Goal: Task Accomplishment & Management: Use online tool/utility

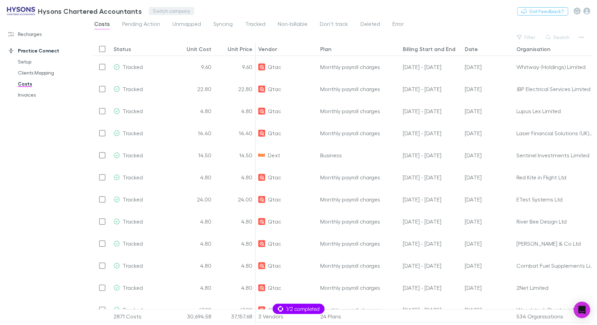
click at [168, 9] on button "Switch company" at bounding box center [171, 11] width 45 height 8
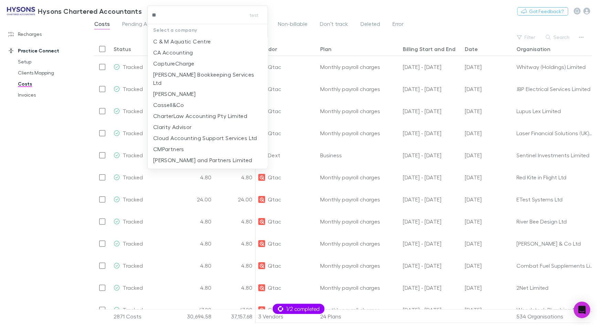
type input "***"
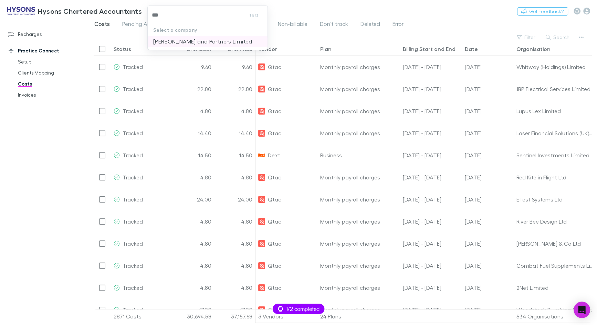
click at [181, 42] on p "[PERSON_NAME] and Partners Limited" at bounding box center [202, 41] width 99 height 8
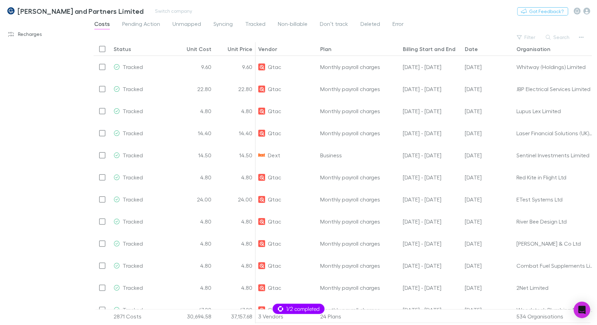
click at [51, 13] on h3 "[PERSON_NAME] and Partners Limited" at bounding box center [81, 11] width 126 height 8
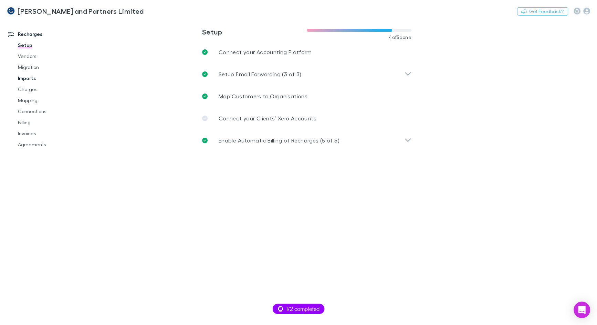
click at [32, 74] on link "Imports" at bounding box center [49, 78] width 76 height 11
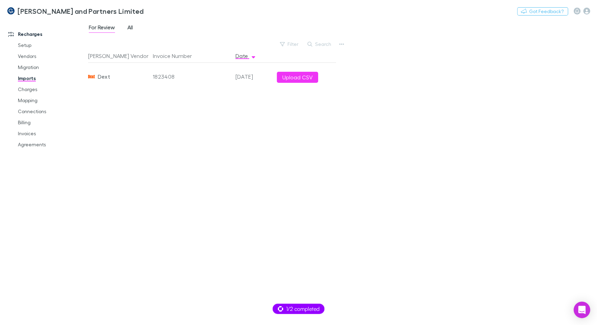
click at [131, 28] on span "All" at bounding box center [130, 28] width 6 height 9
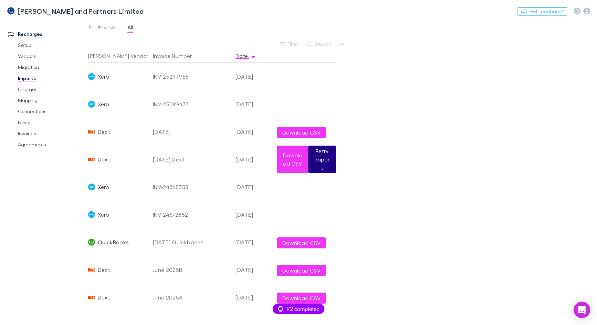
click at [326, 159] on button "Retry Import" at bounding box center [322, 159] width 28 height 28
click at [294, 154] on button "Download CSV" at bounding box center [292, 159] width 31 height 28
